Goal: Information Seeking & Learning: Learn about a topic

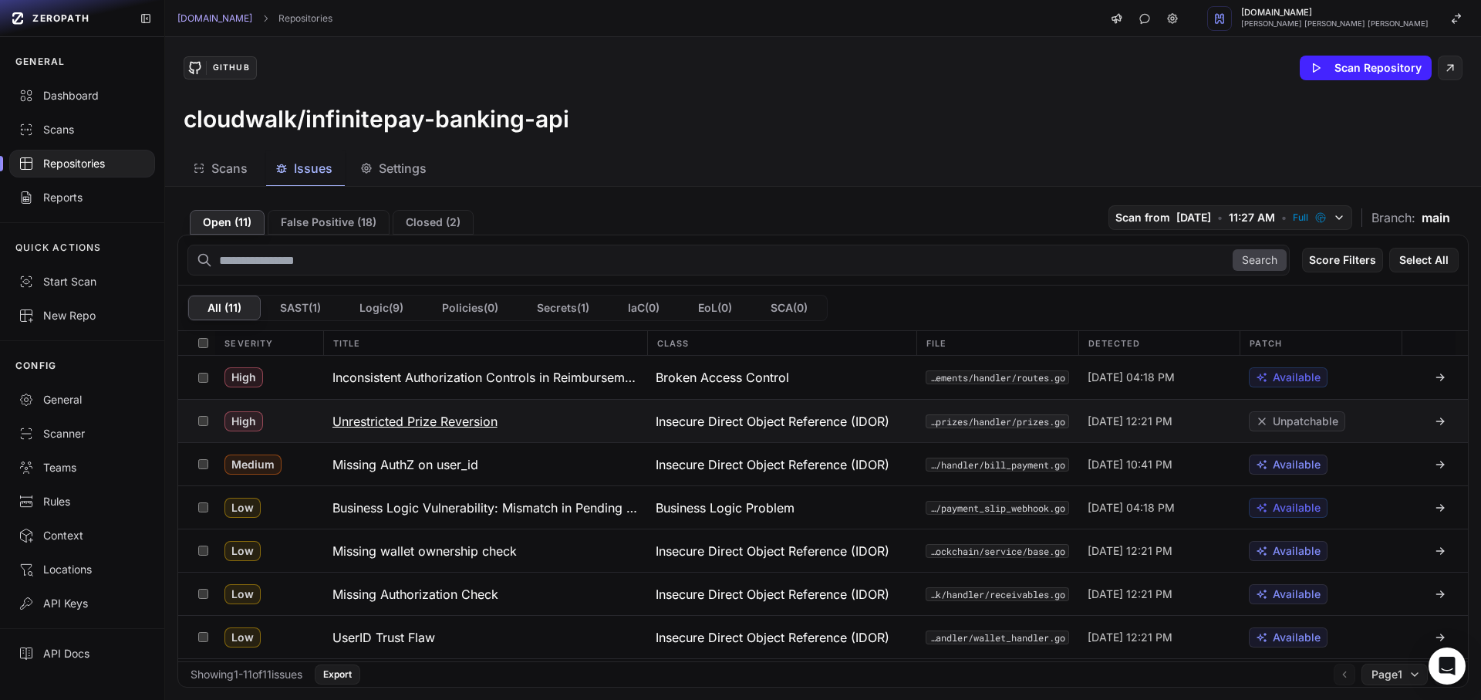
click at [410, 419] on h3 "Unrestricted Prize Reversion" at bounding box center [414, 421] width 165 height 19
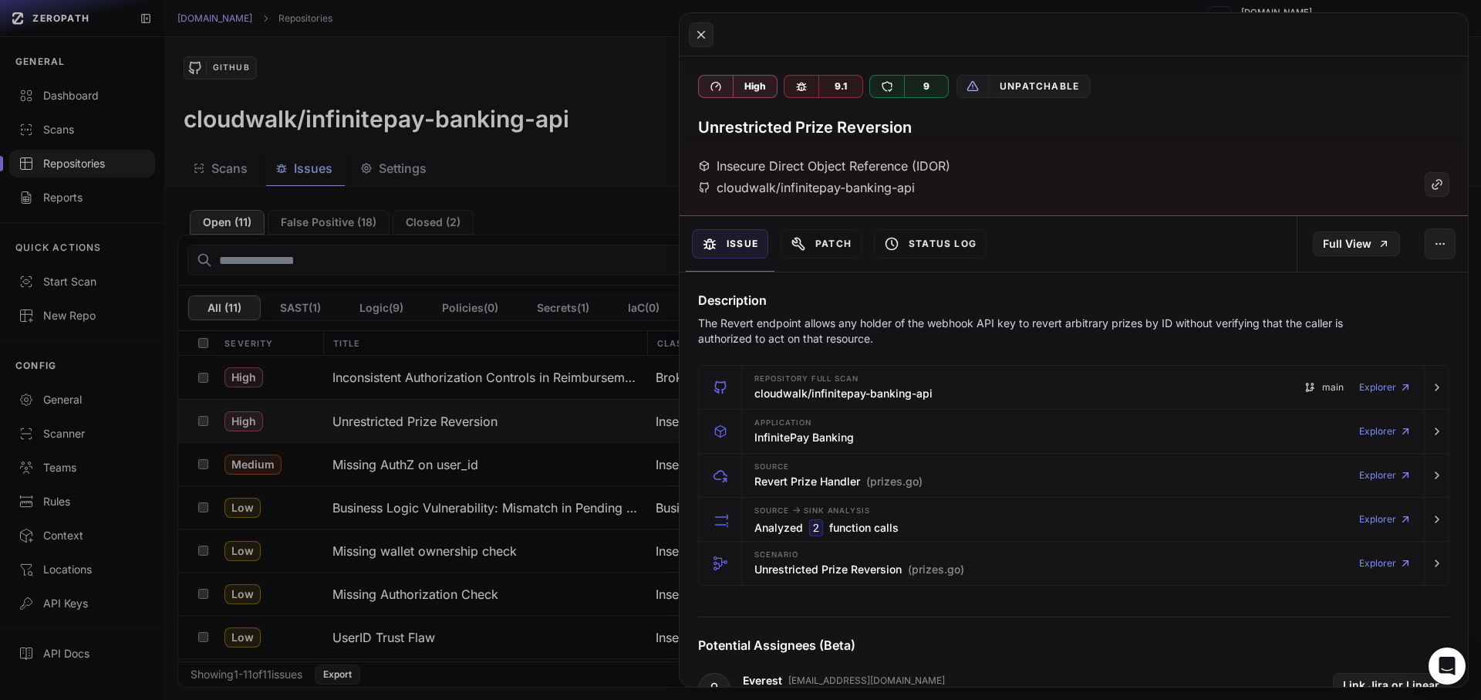
click at [372, 458] on button at bounding box center [740, 350] width 1481 height 700
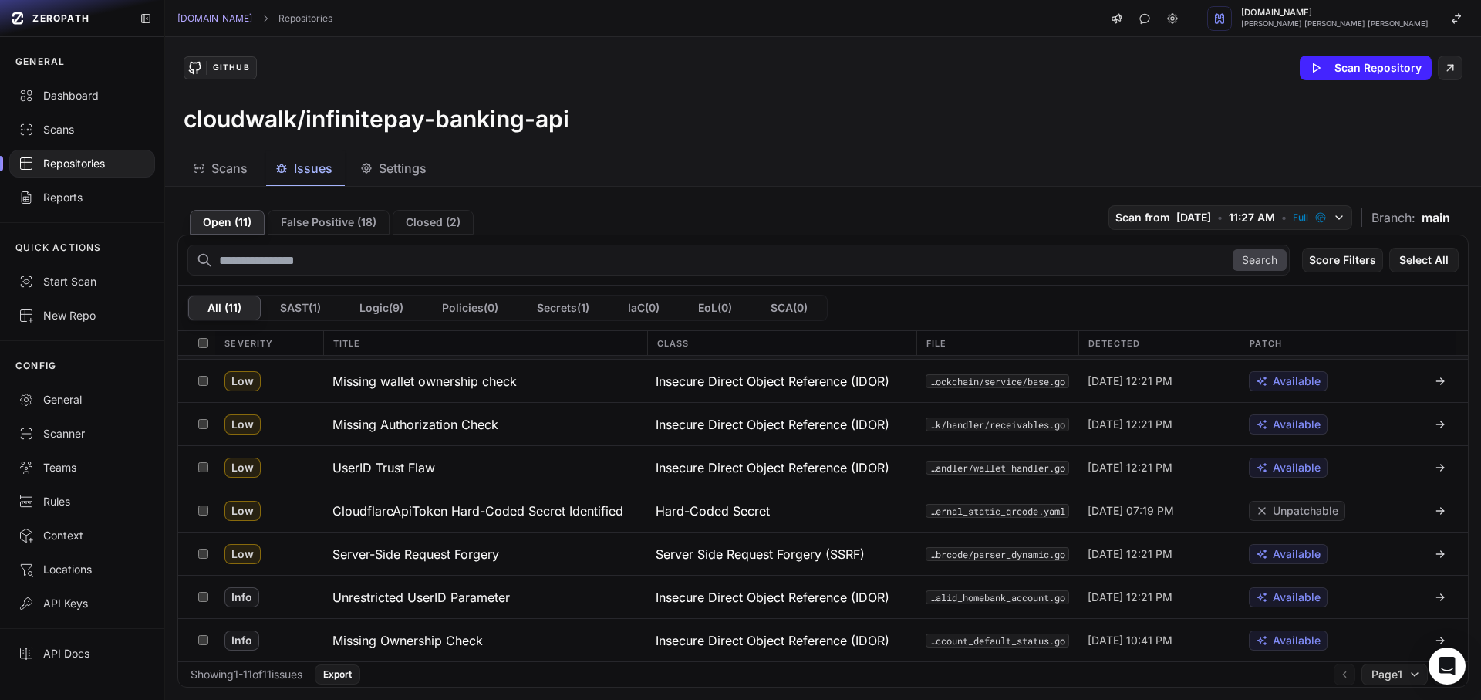
scroll to position [31, 0]
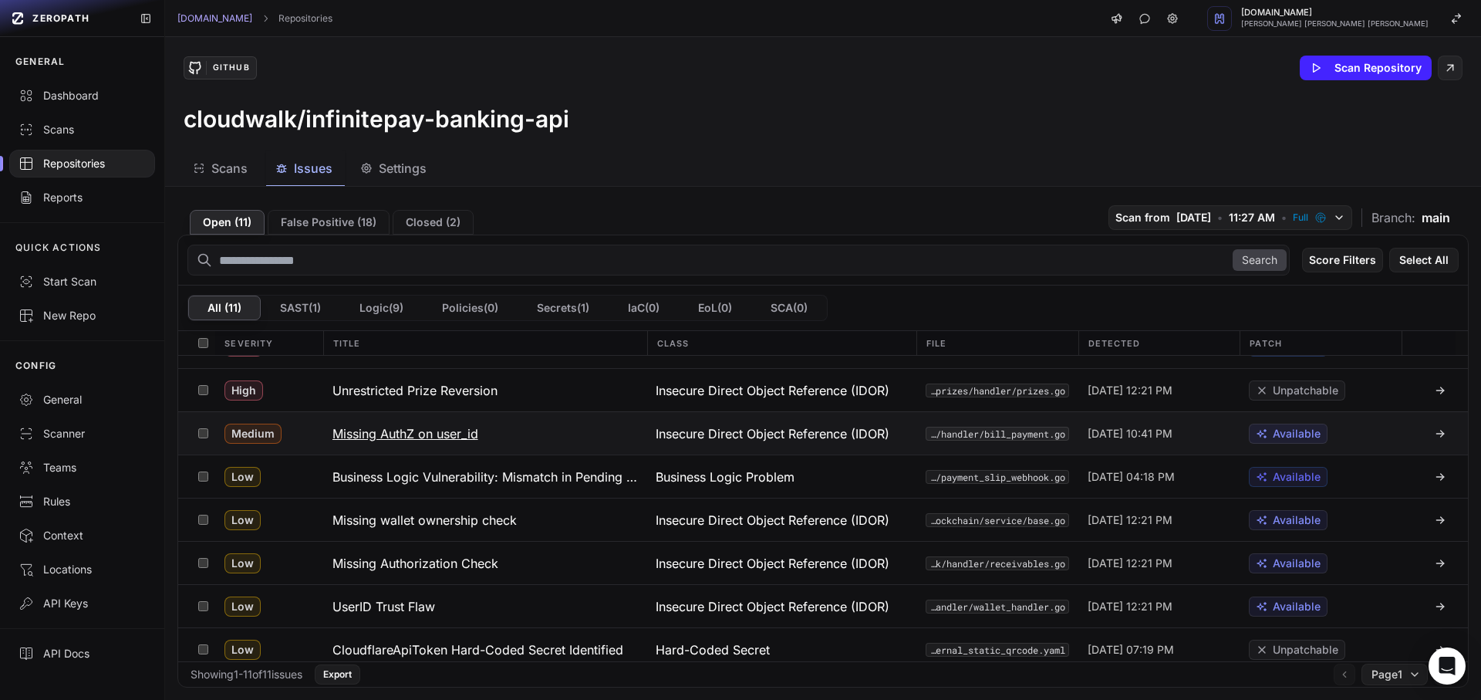
click at [362, 448] on button "Missing AuthZ on user_id" at bounding box center [485, 433] width 324 height 42
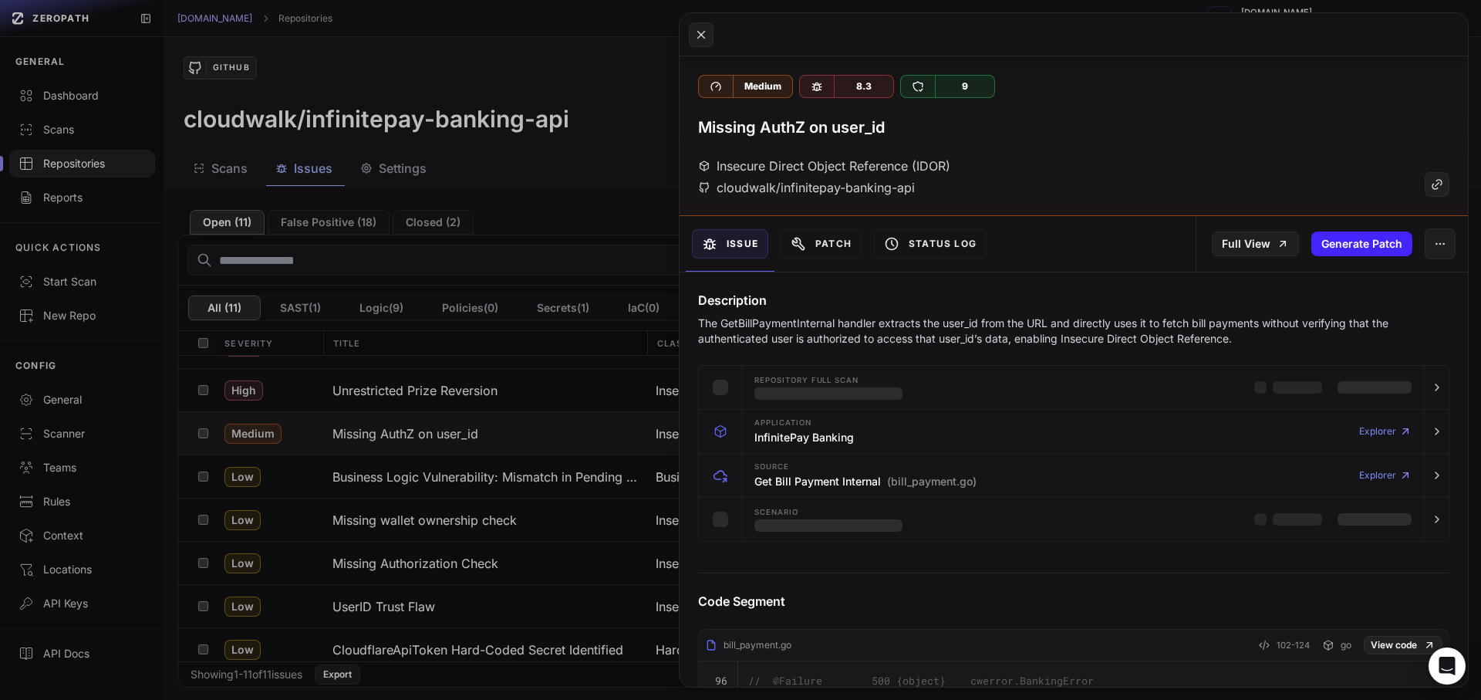
click at [760, 330] on p "The GetBillPaymentInternal handler extracts the user_id from the URL and direct…" at bounding box center [1043, 330] width 691 height 31
click at [750, 330] on div at bounding box center [750, 330] width 0 height 0
click at [960, 324] on p "The GetBillPaymentInternal handler extracts the user_id from the URL and direct…" at bounding box center [1043, 330] width 691 height 31
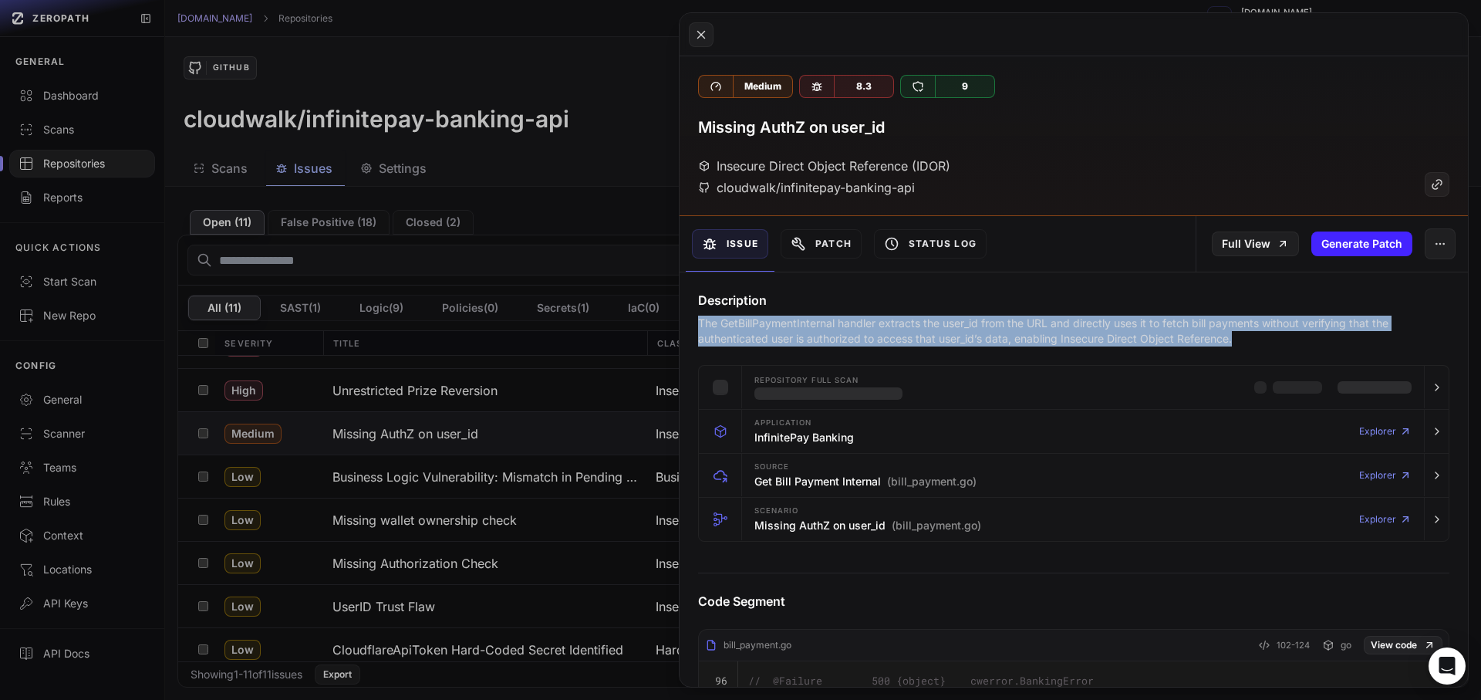
click at [960, 324] on p "The GetBillPaymentInternal handler extracts the user_id from the URL and direct…" at bounding box center [1043, 330] width 691 height 31
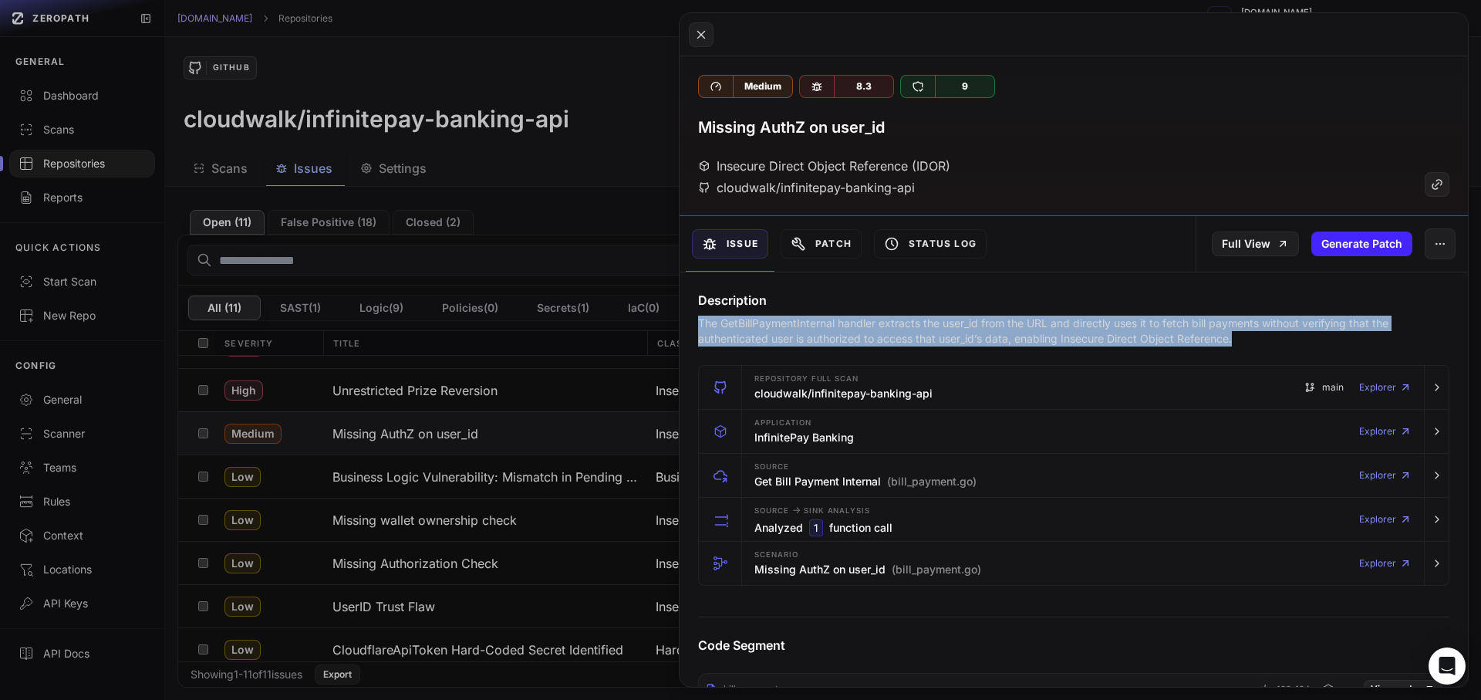
click at [950, 295] on div at bounding box center [950, 295] width 0 height 0
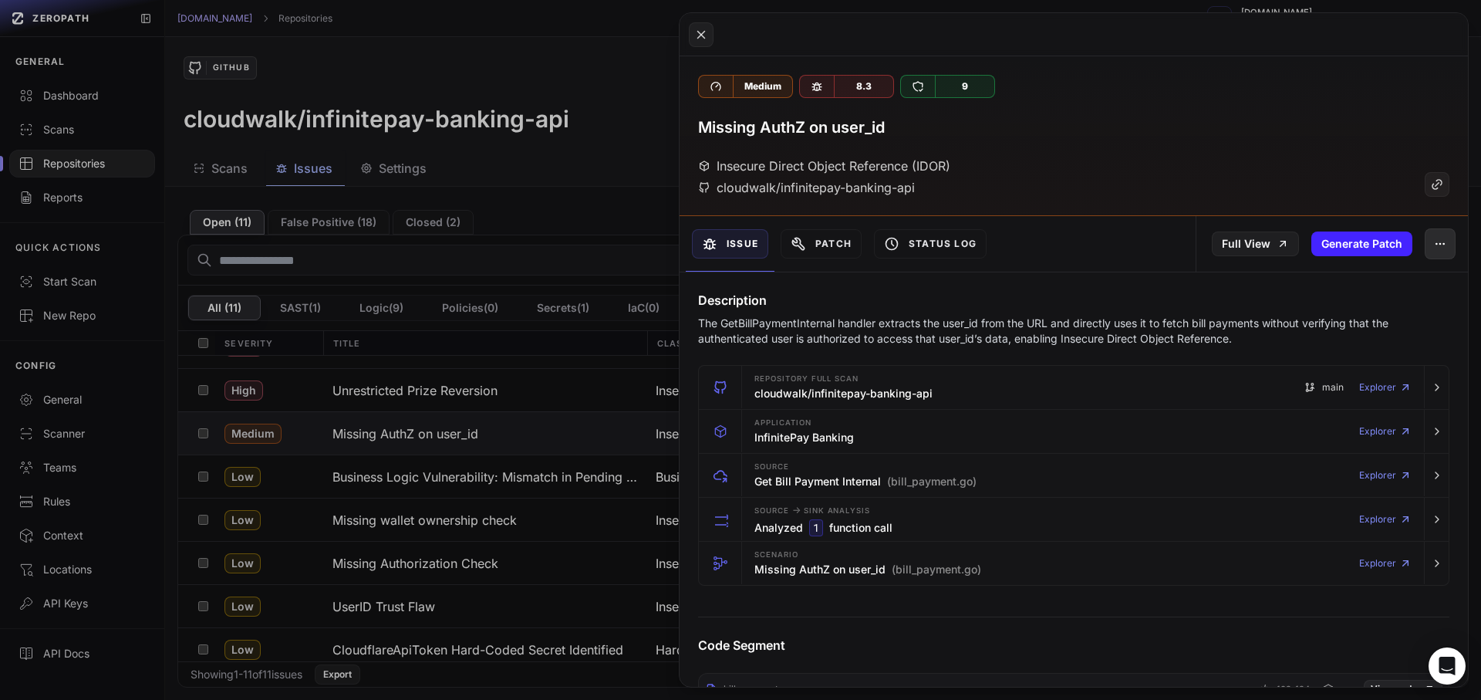
click at [1442, 249] on button "button" at bounding box center [1440, 243] width 31 height 31
click at [1330, 288] on div "False Positive" at bounding box center [1357, 284] width 165 height 37
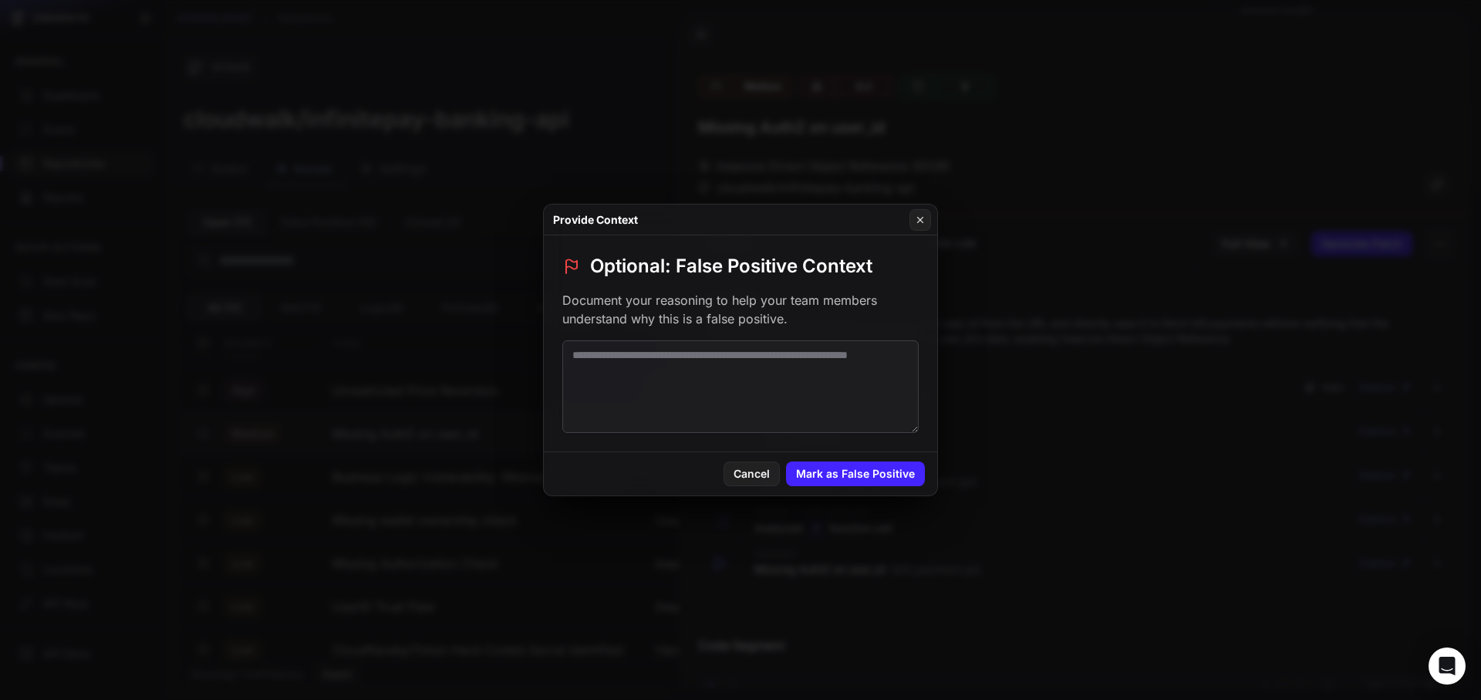
click at [727, 407] on textarea at bounding box center [740, 386] width 356 height 93
paste textarea "**********"
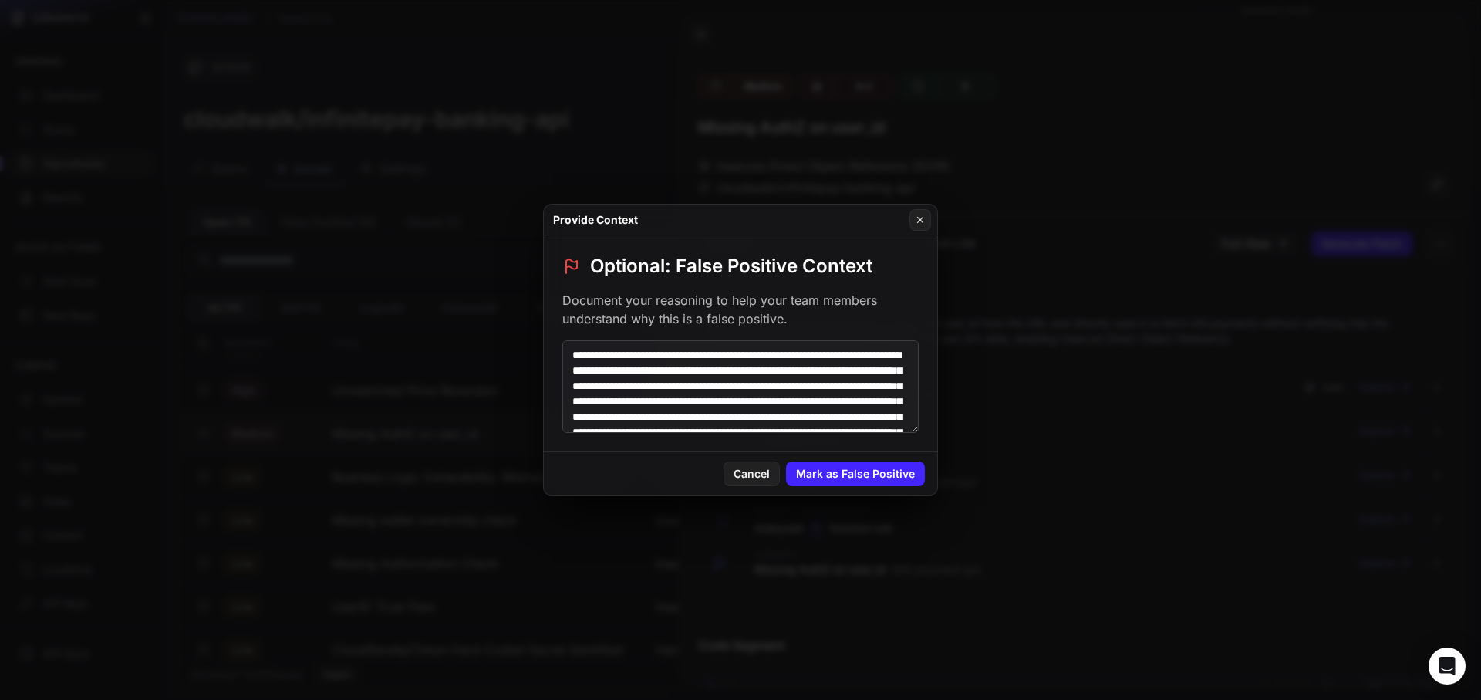
scroll to position [114, 0]
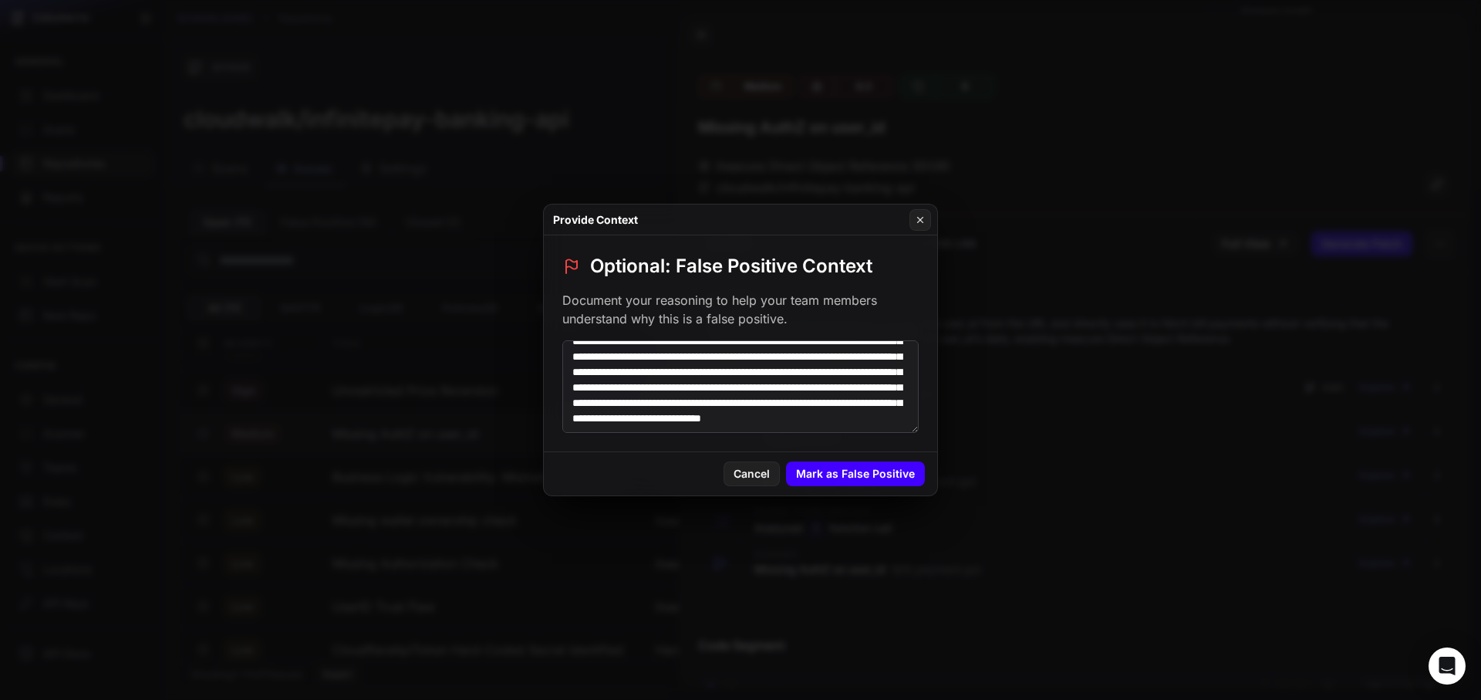
type textarea "**********"
click at [845, 474] on button "Mark as False Positive" at bounding box center [855, 473] width 139 height 25
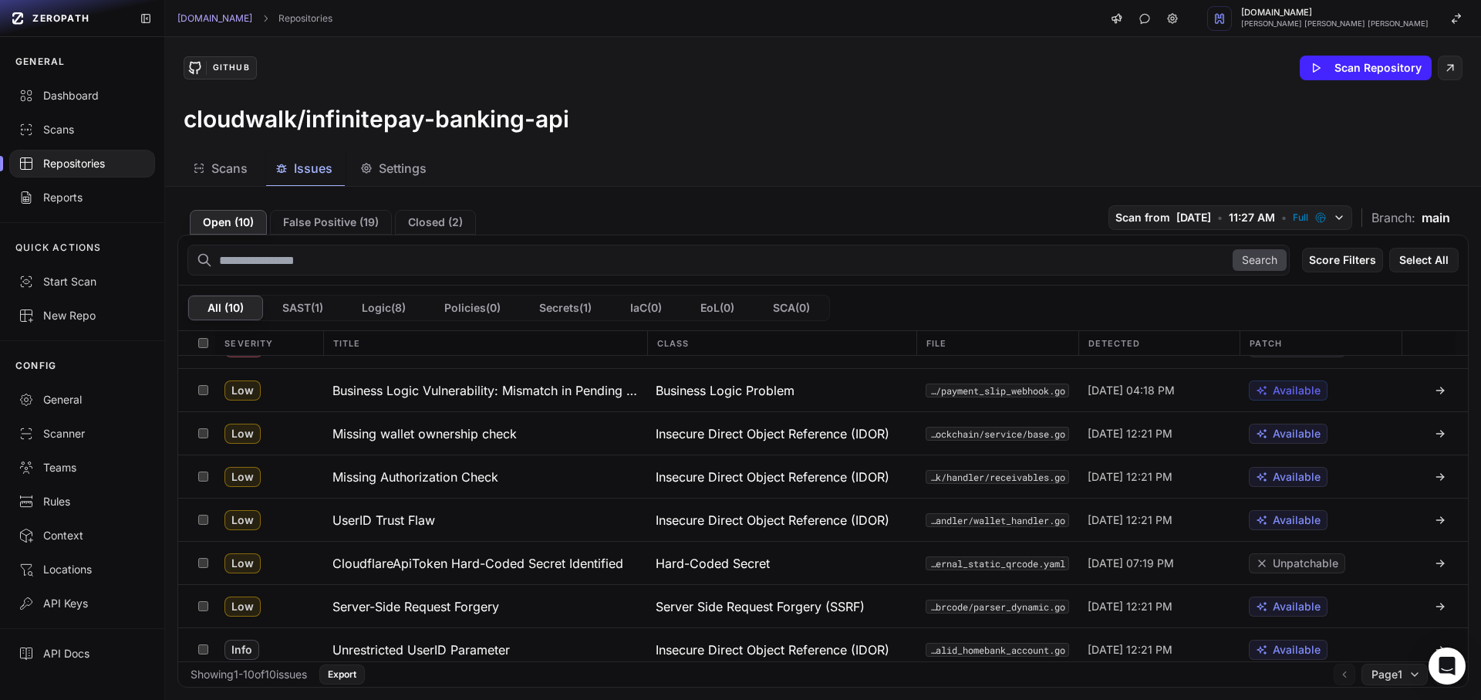
scroll to position [126, 0]
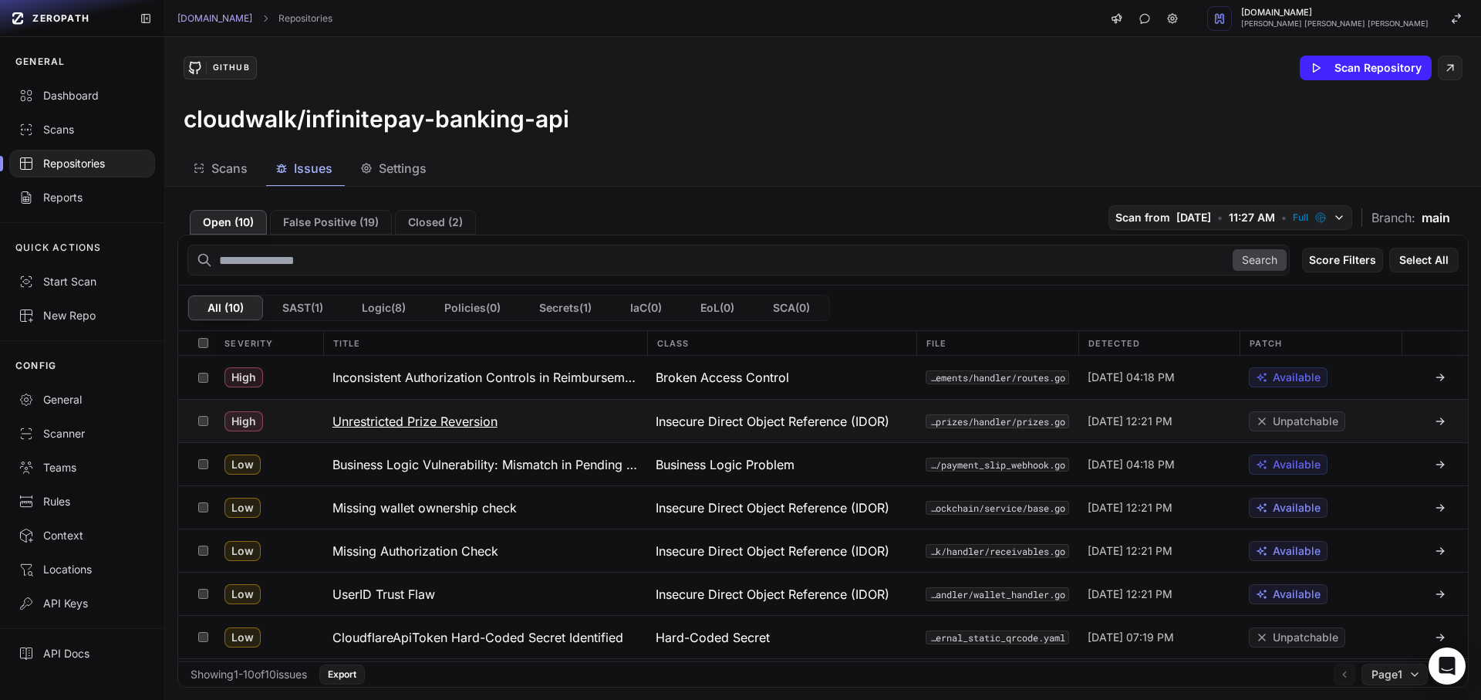
click at [349, 431] on button "Unrestricted Prize Reversion" at bounding box center [485, 421] width 324 height 42
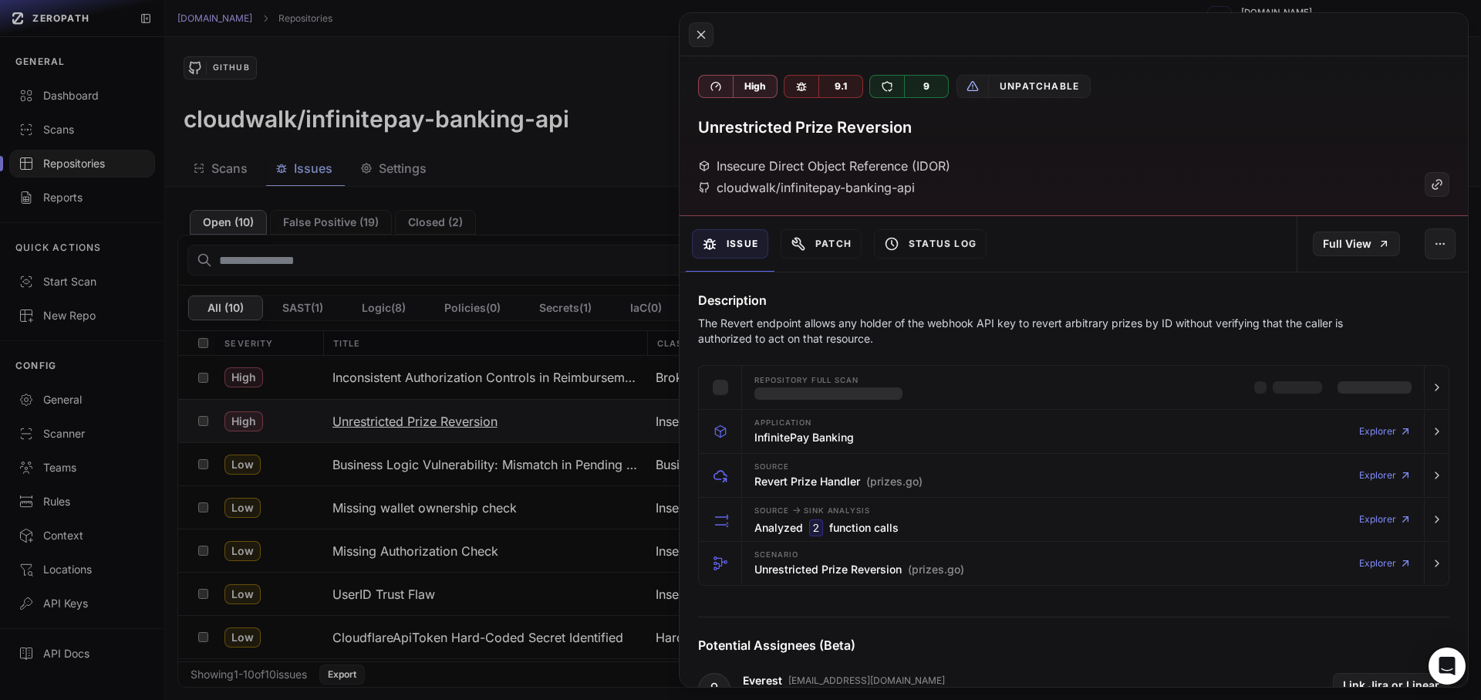
click at [349, 431] on button at bounding box center [740, 350] width 1481 height 700
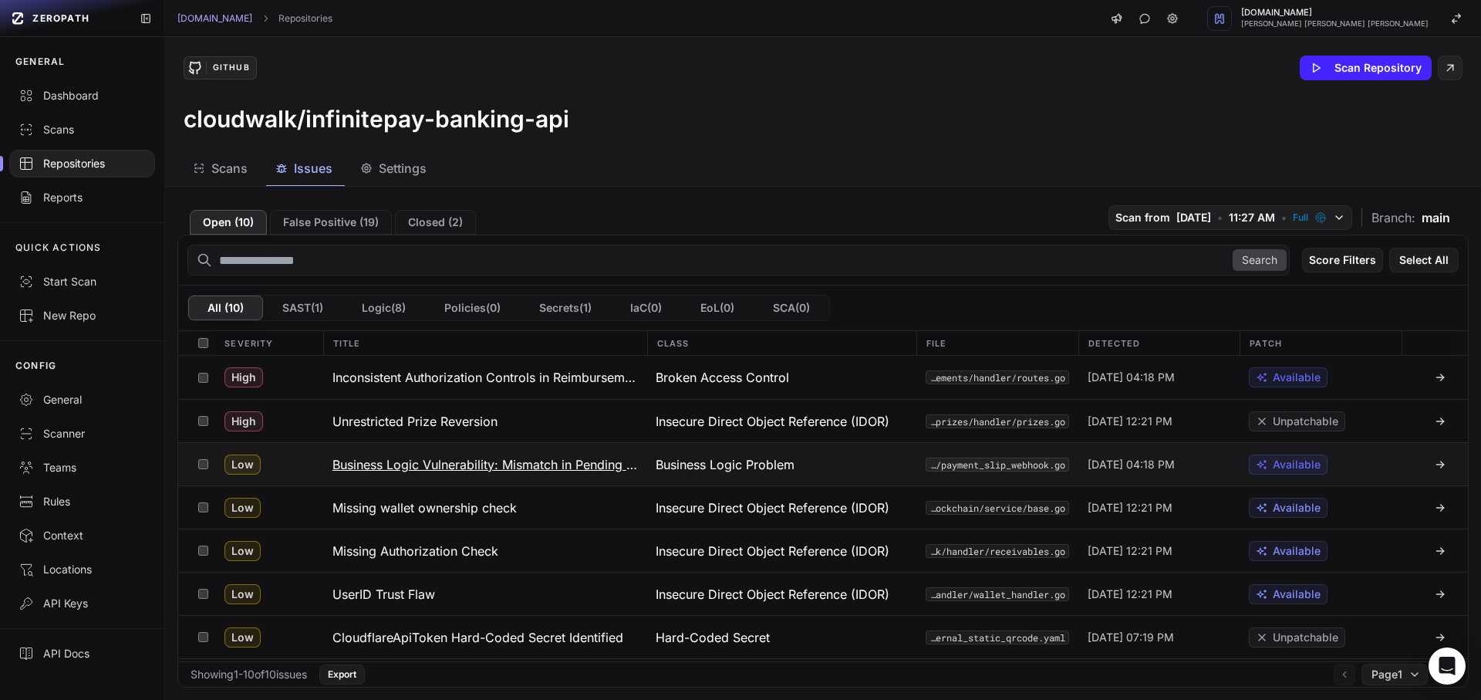
click at [396, 457] on h3 "Business Logic Vulnerability: Mismatch in Pending Amount Reversion Authorization" at bounding box center [484, 464] width 305 height 19
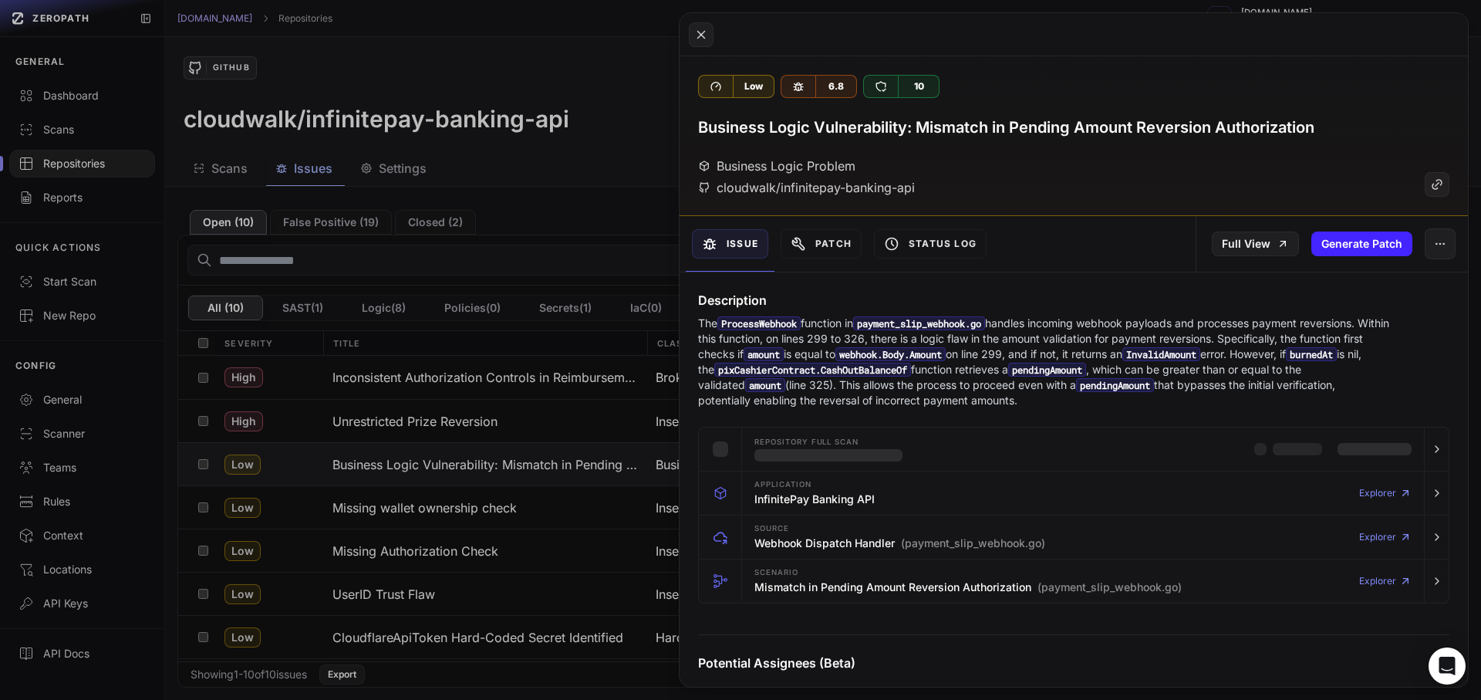
click at [762, 359] on p "The ProcessWebhook function in payment_slip_webhook.go handles incoming webhook…" at bounding box center [1043, 361] width 691 height 93
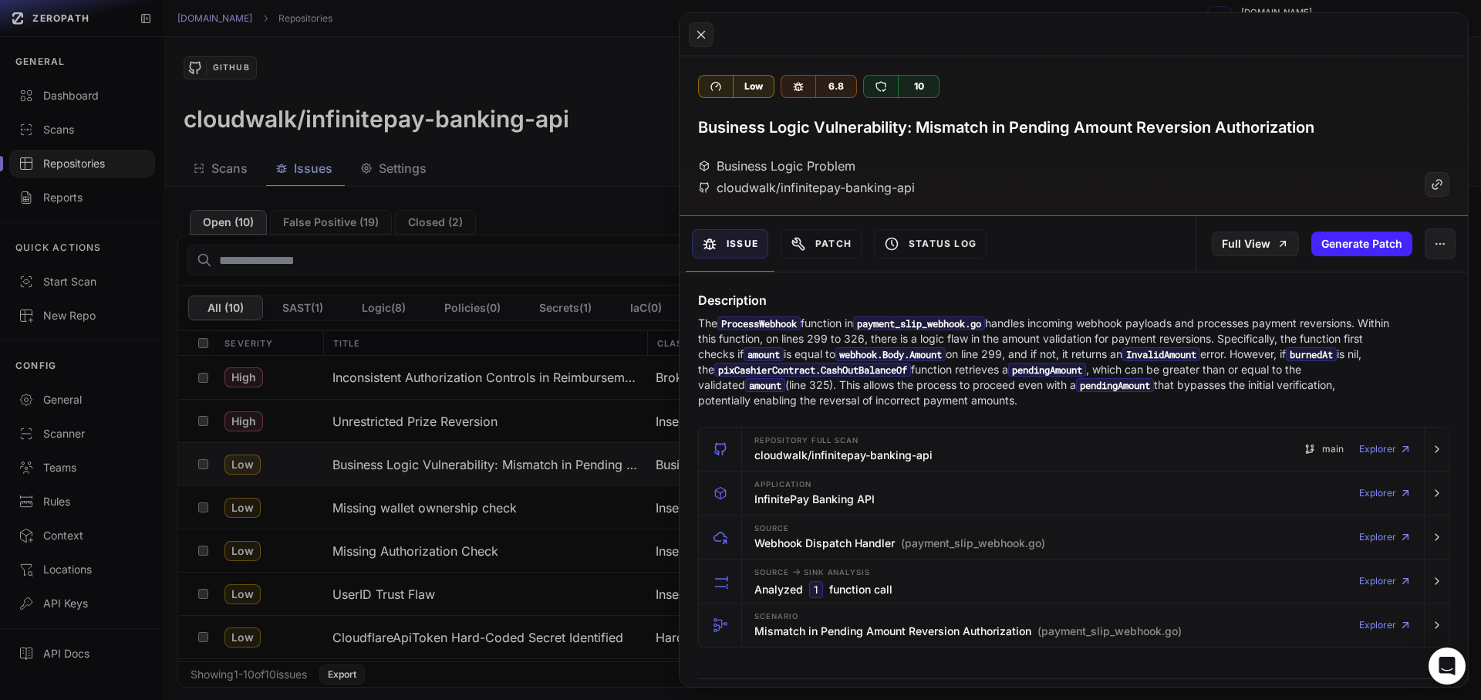
click at [748, 348] on p "The ProcessWebhook function in payment_slip_webhook.go handles incoming webhook…" at bounding box center [1043, 361] width 691 height 93
click at [748, 349] on p "The ProcessWebhook function in payment_slip_webhook.go handles incoming webhook…" at bounding box center [1043, 361] width 691 height 93
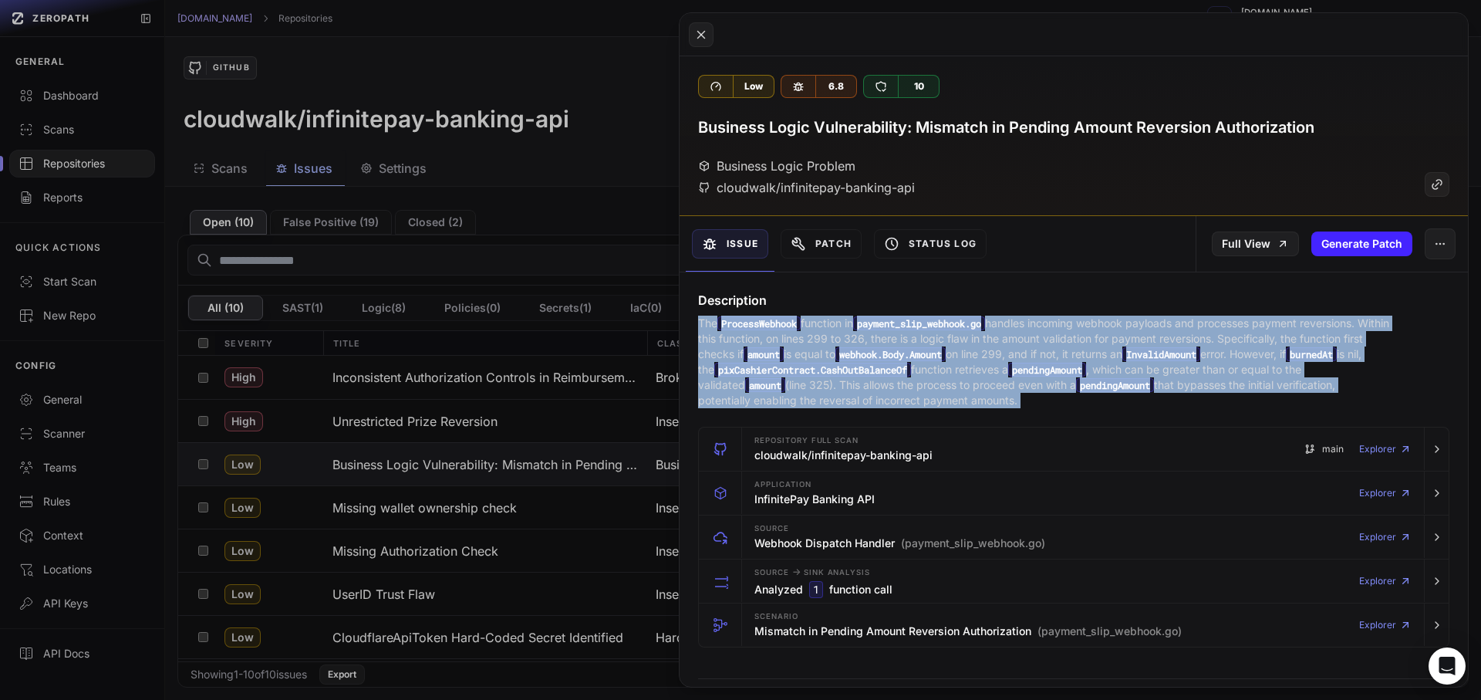
click at [748, 349] on p "The ProcessWebhook function in payment_slip_webhook.go handles incoming webhook…" at bounding box center [1043, 361] width 691 height 93
click at [757, 357] on p "The ProcessWebhook function in payment_slip_webhook.go handles incoming webhook…" at bounding box center [1043, 361] width 691 height 93
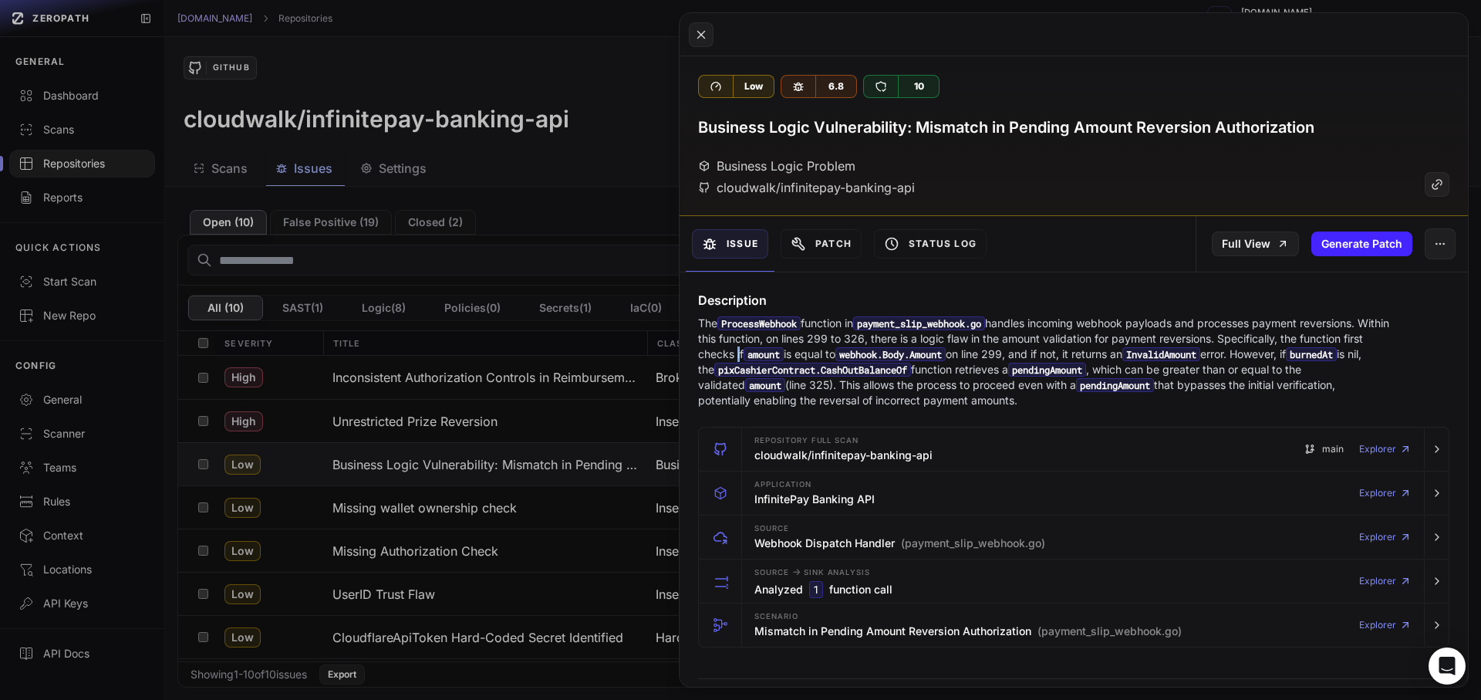
click at [757, 357] on p "The ProcessWebhook function in payment_slip_webhook.go handles incoming webhook…" at bounding box center [1043, 361] width 691 height 93
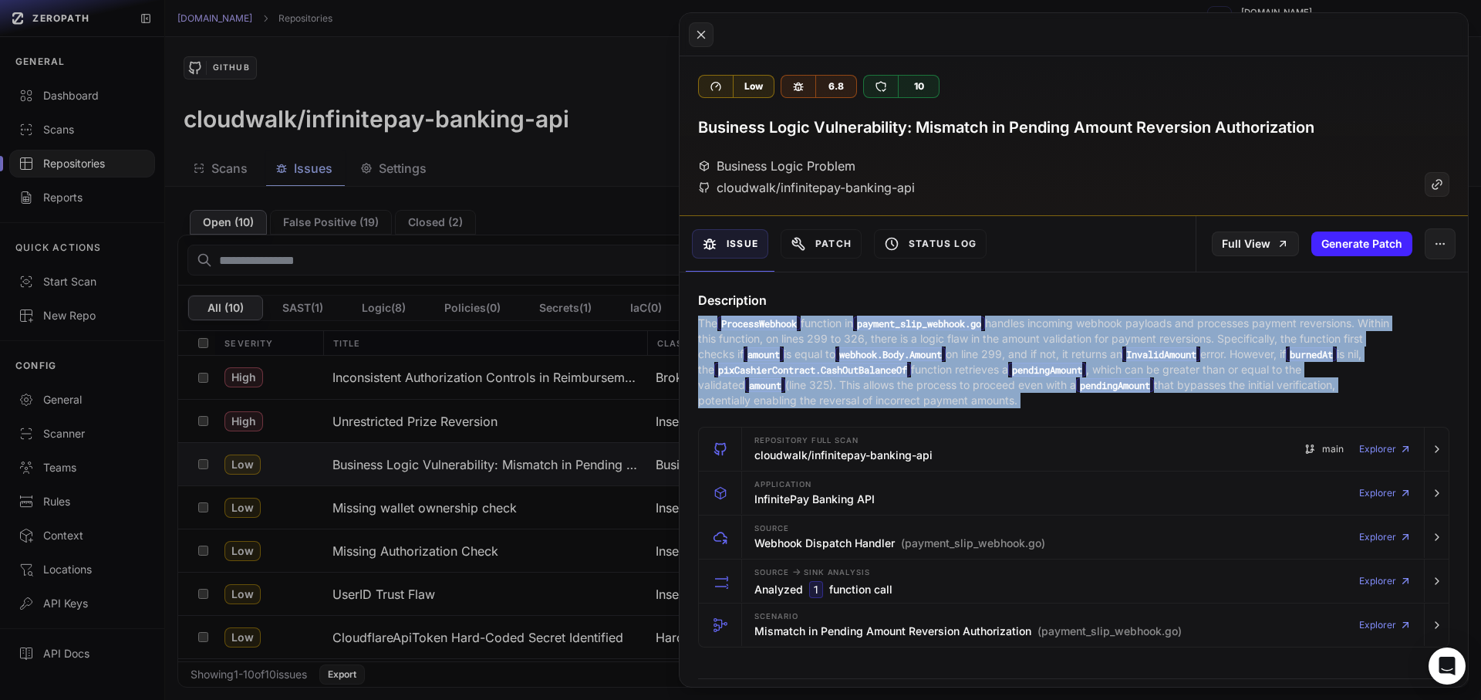
click at [757, 357] on p "The ProcessWebhook function in payment_slip_webhook.go handles incoming webhook…" at bounding box center [1043, 361] width 691 height 93
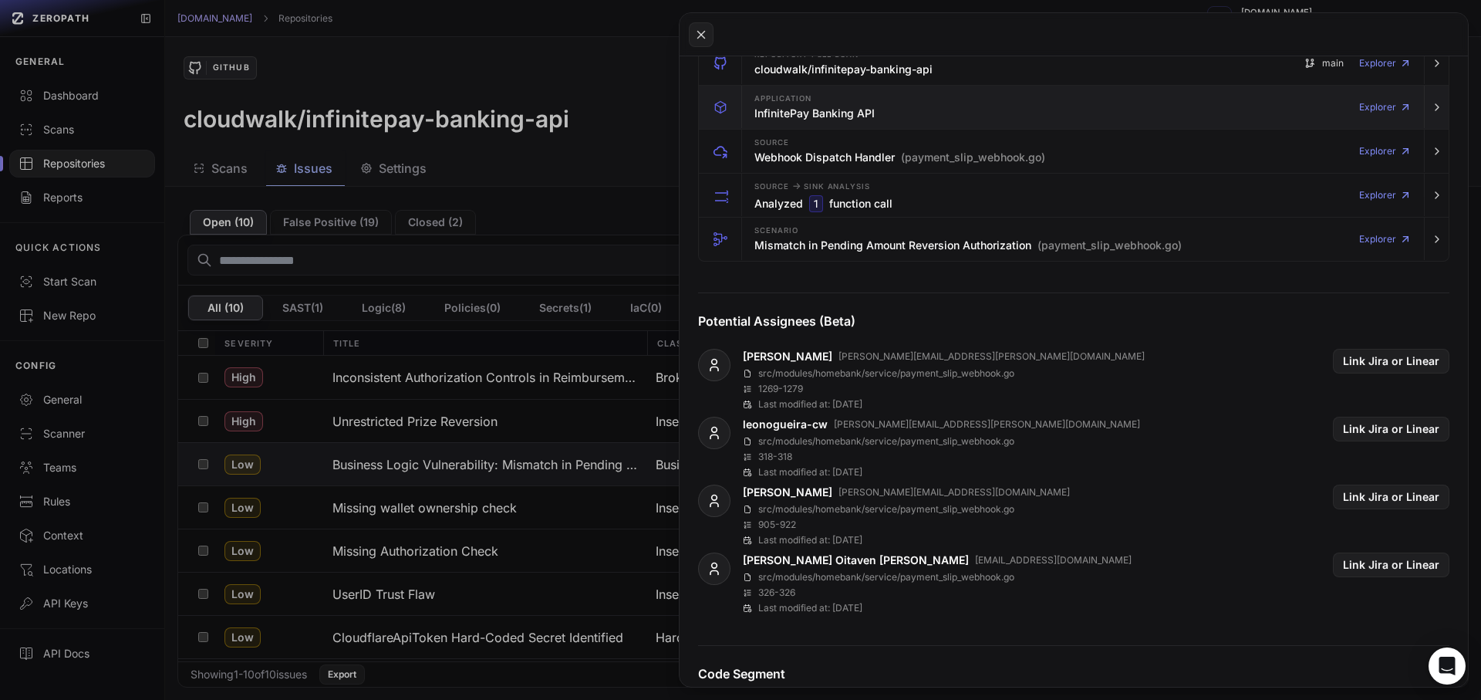
scroll to position [139, 0]
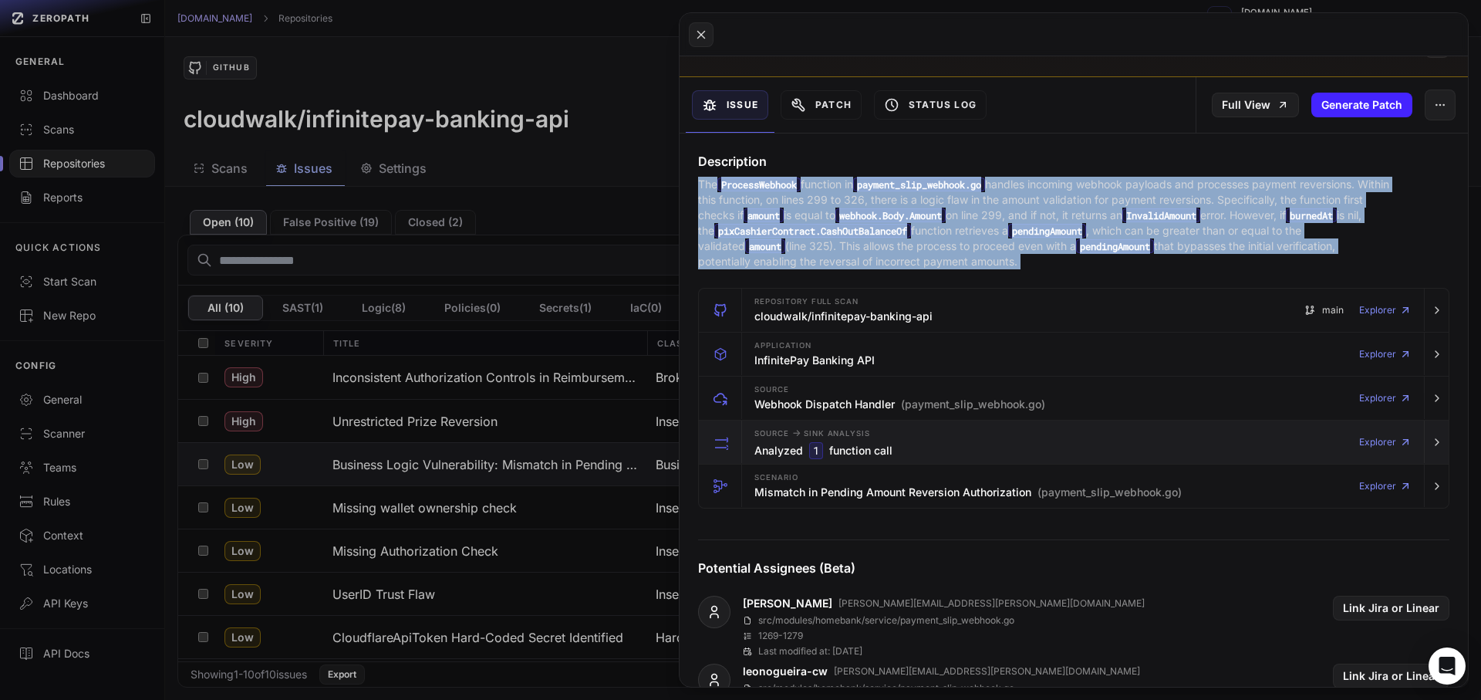
click at [905, 444] on div "Source -> Sink Analysis Analyzed 1 function call Explorer" at bounding box center [1082, 441] width 669 height 43
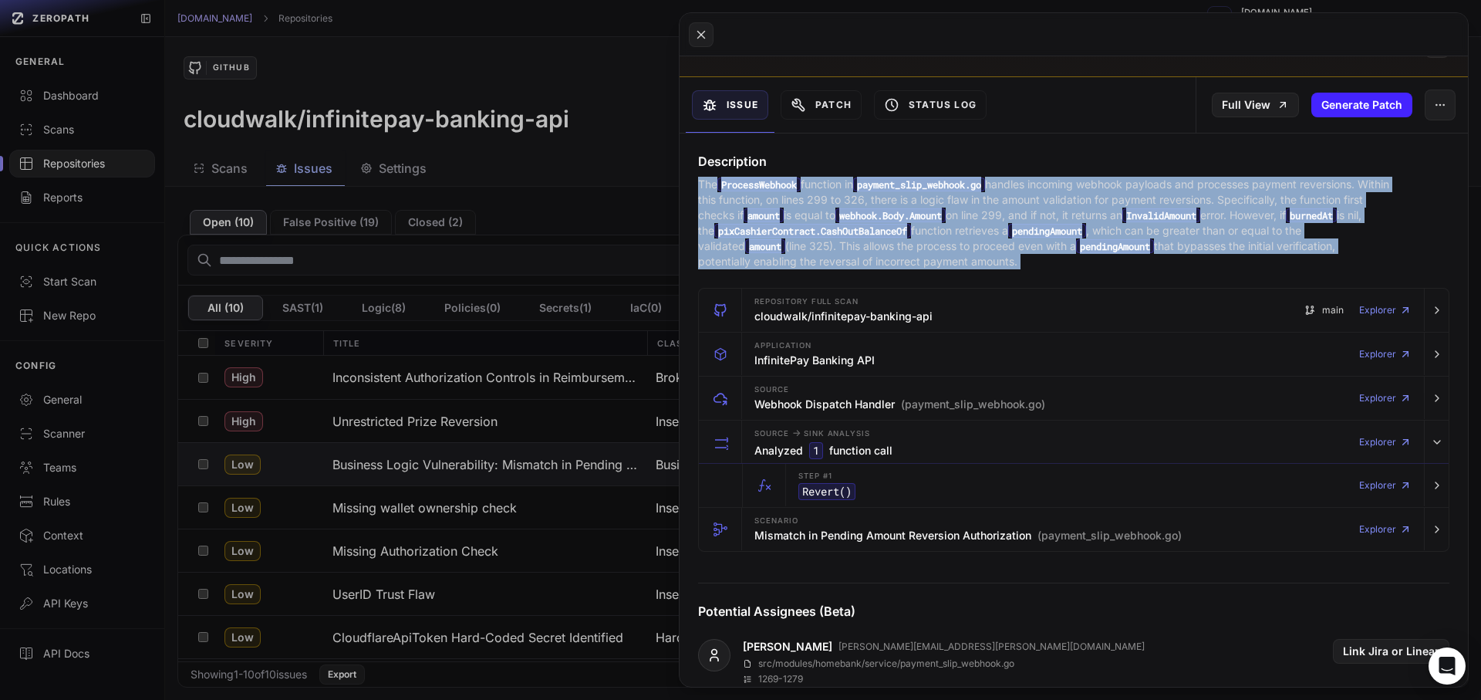
scroll to position [416, 0]
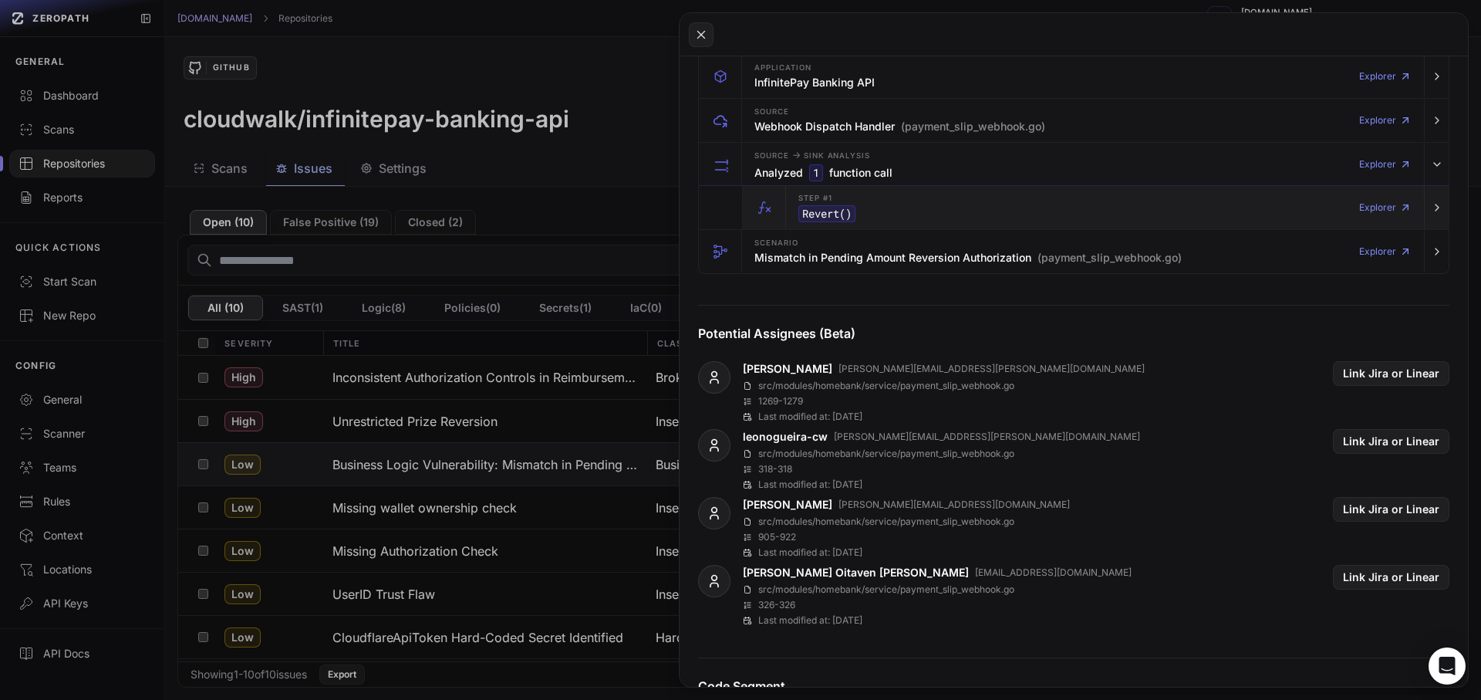
click at [866, 213] on div "Step #1 Revert () Explorer" at bounding box center [1104, 207] width 625 height 43
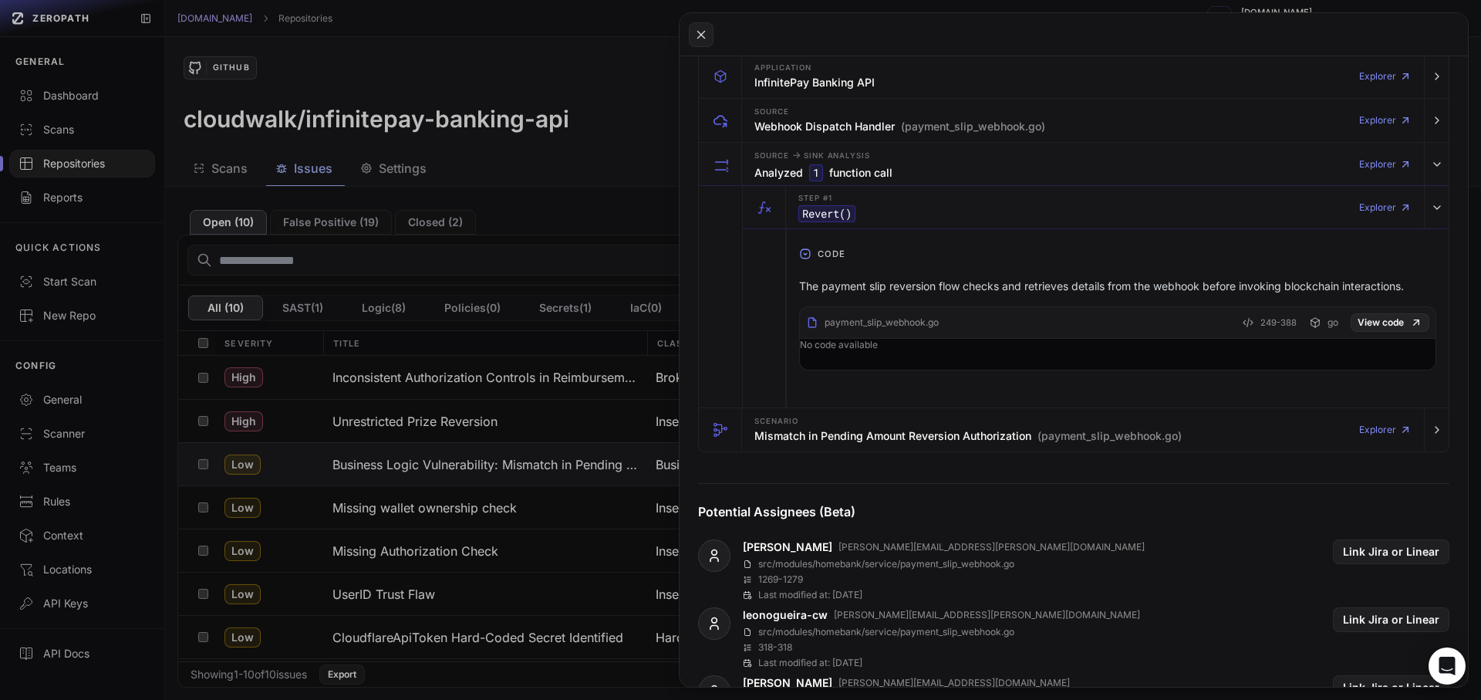
click at [859, 287] on p "The payment slip reversion flow checks and retrieves details from the webhook b…" at bounding box center [1117, 285] width 637 height 15
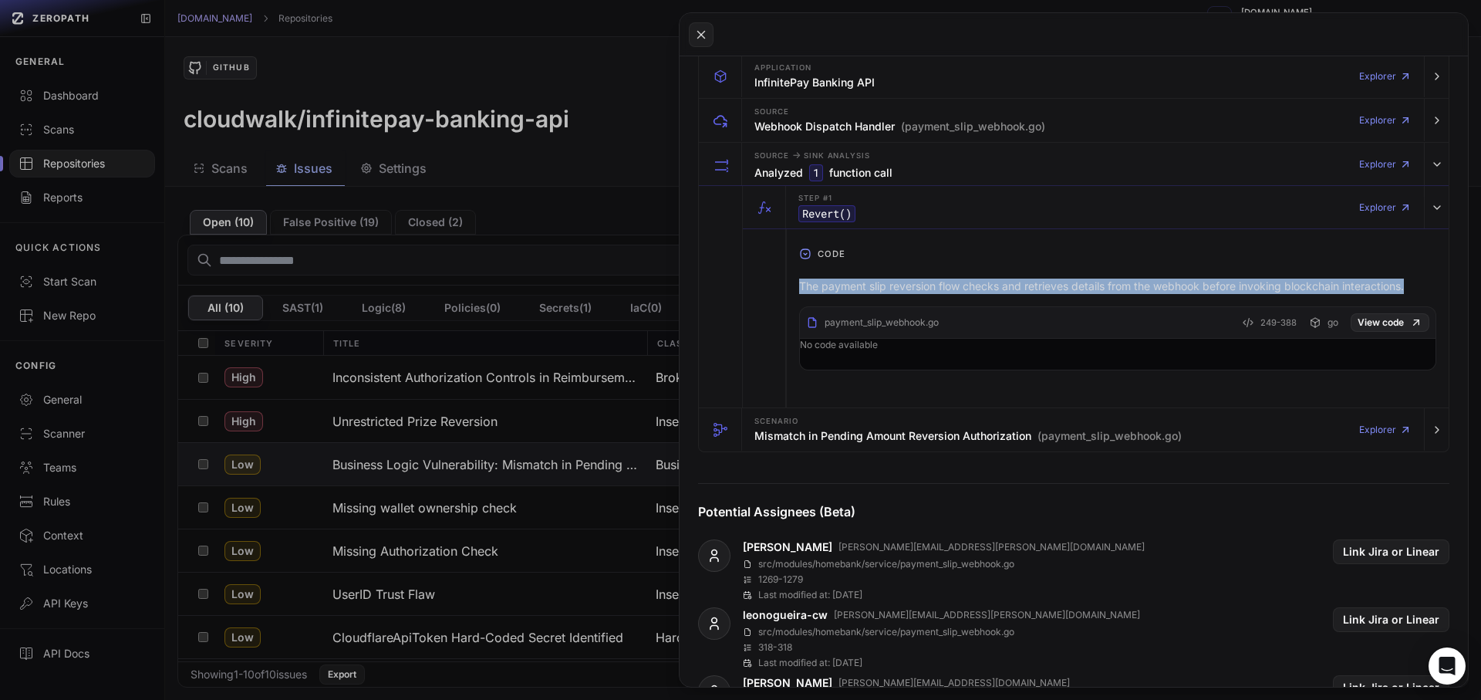
click at [859, 287] on p "The payment slip reversion flow checks and retrieves details from the webhook b…" at bounding box center [1117, 285] width 637 height 15
copy div "The payment slip reversion flow checks and retrieves details from the webhook b…"
click at [1077, 295] on div "The payment slip reversion flow checks and retrieves details from the webhook b…" at bounding box center [1117, 324] width 637 height 92
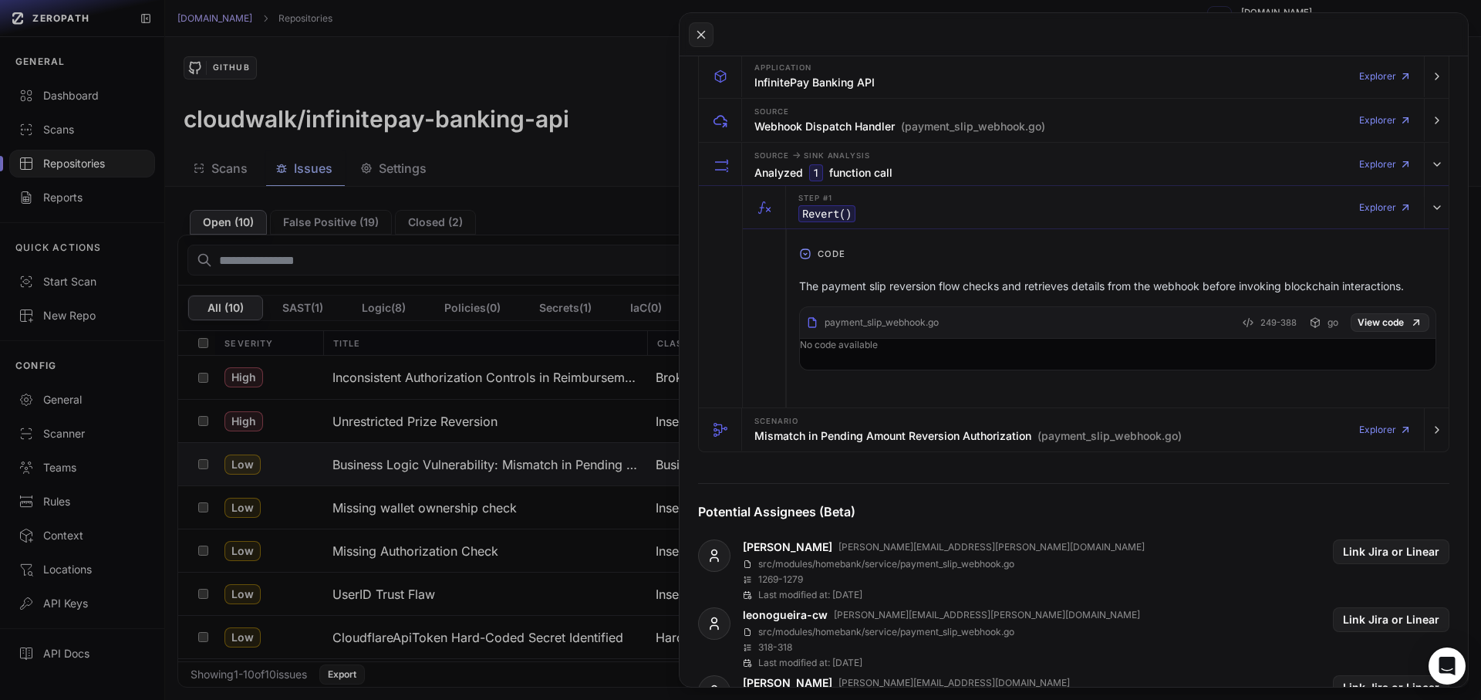
click at [1074, 289] on p "The payment slip reversion flow checks and retrieves details from the webhook b…" at bounding box center [1117, 285] width 637 height 15
click at [1065, 289] on p "The payment slip reversion flow checks and retrieves details from the webhook b…" at bounding box center [1117, 285] width 637 height 15
click at [1064, 289] on p "The payment slip reversion flow checks and retrieves details from the webhook b…" at bounding box center [1117, 285] width 637 height 15
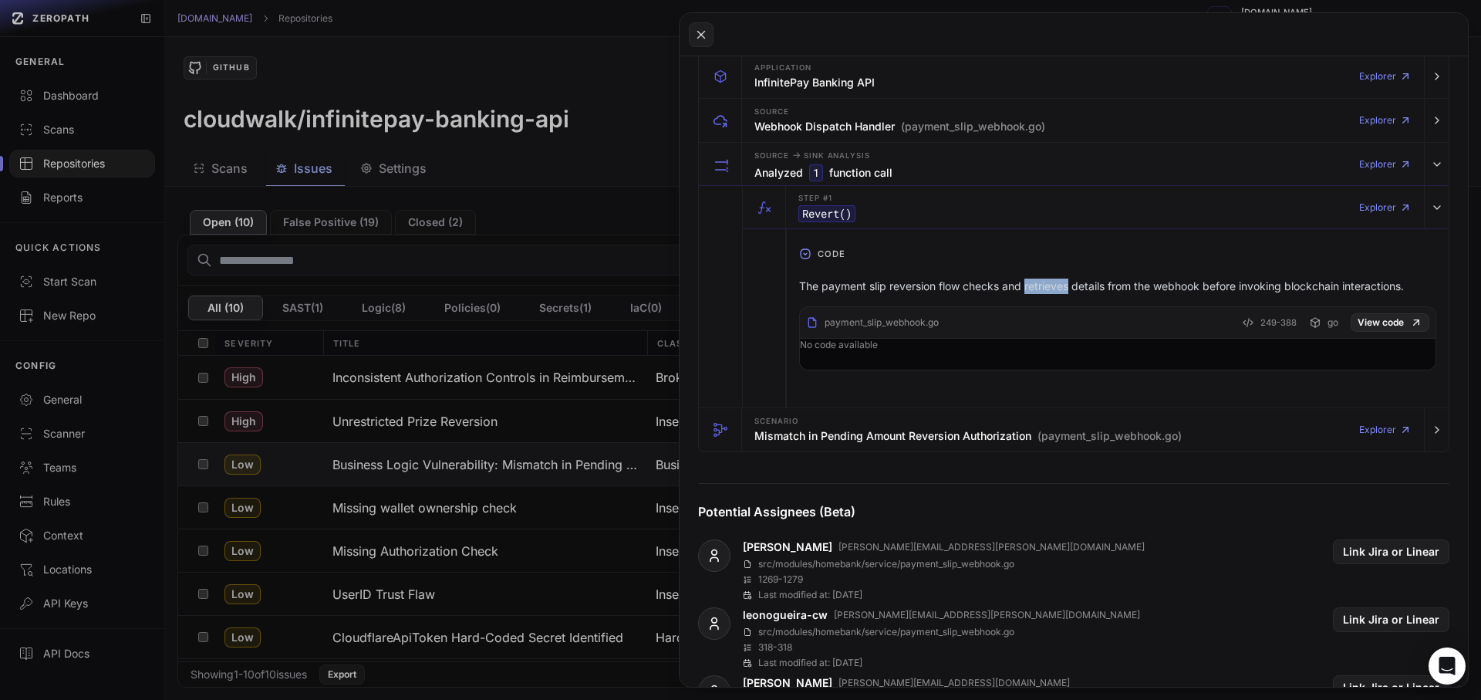
click at [1064, 289] on p "The payment slip reversion flow checks and retrieves details from the webhook b…" at bounding box center [1117, 285] width 637 height 15
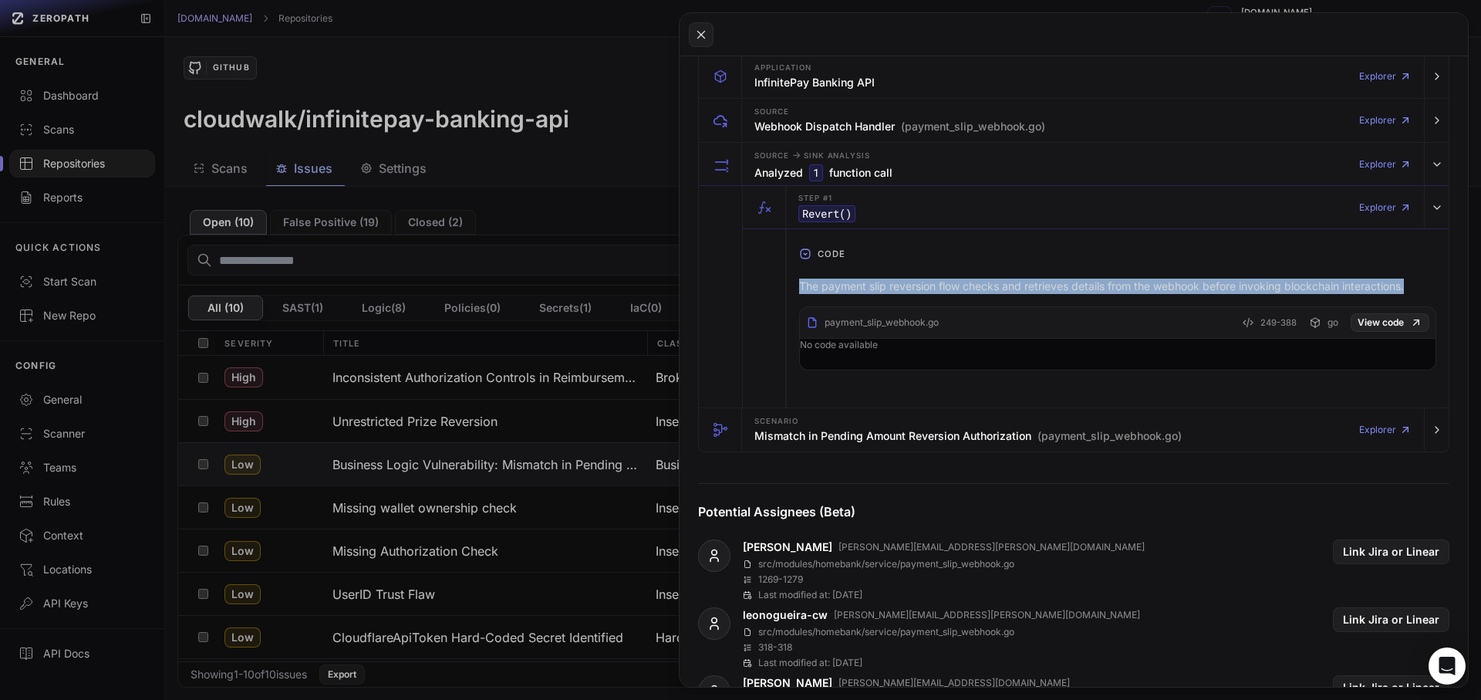
click at [1064, 289] on p "The payment slip reversion flow checks and retrieves details from the webhook b…" at bounding box center [1117, 285] width 637 height 15
click at [1054, 293] on div at bounding box center [1054, 293] width 0 height 0
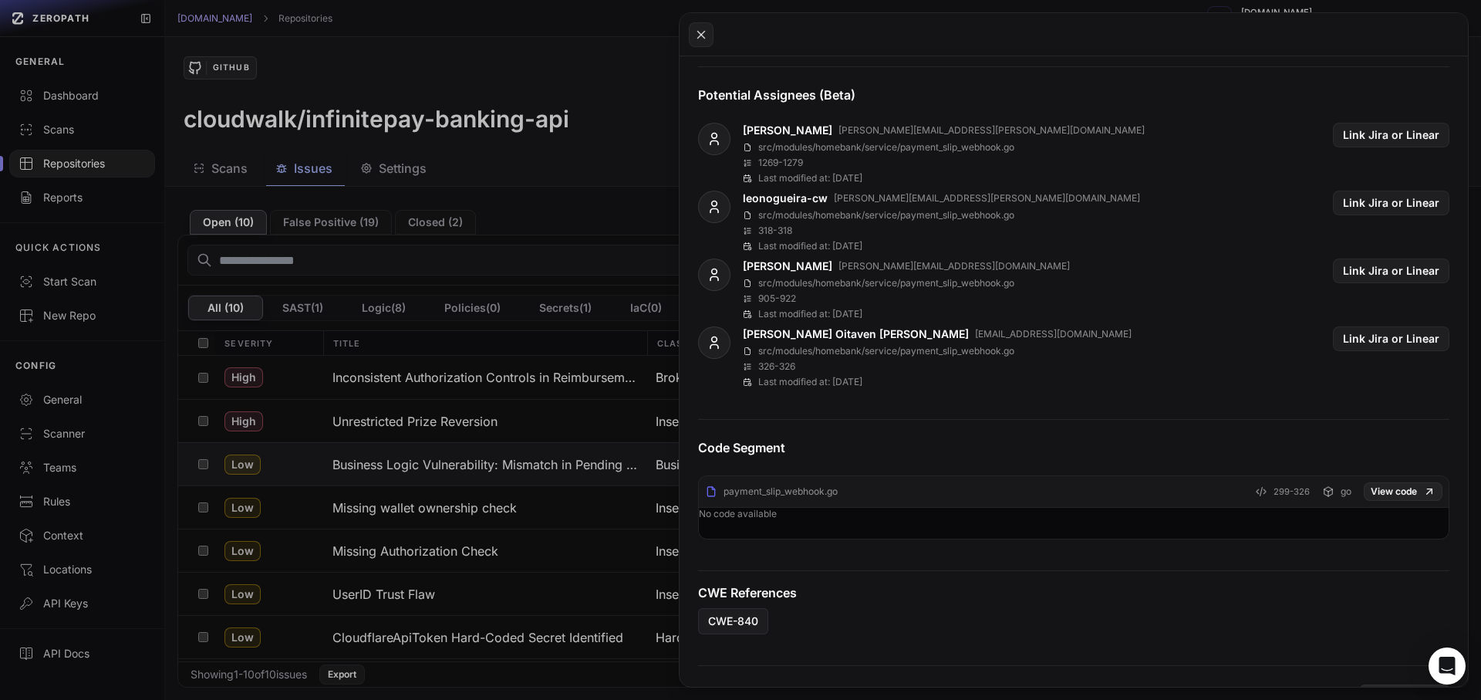
click at [823, 497] on div "payment_slip_webhook.go" at bounding box center [771, 491] width 133 height 12
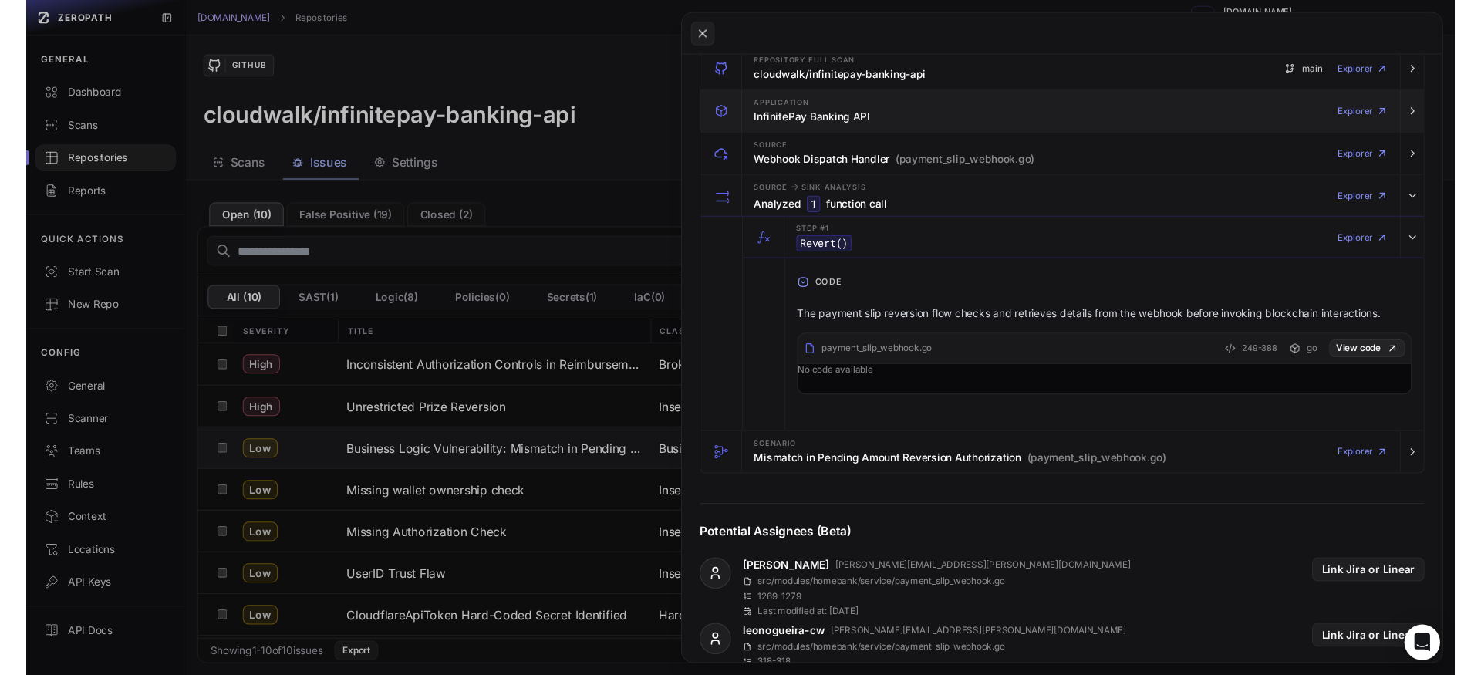
scroll to position [0, 0]
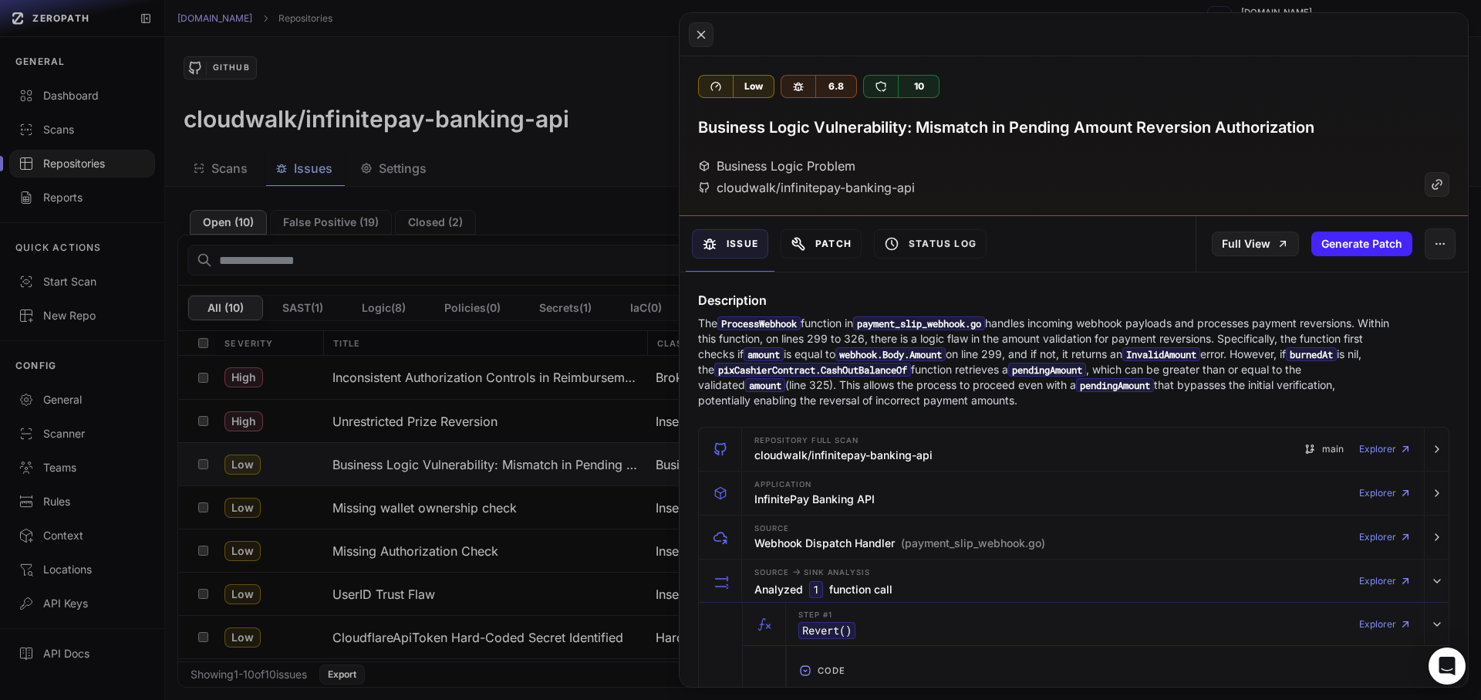
click at [791, 243] on icon at bounding box center [798, 243] width 15 height 15
